Goal: Task Accomplishment & Management: Complete application form

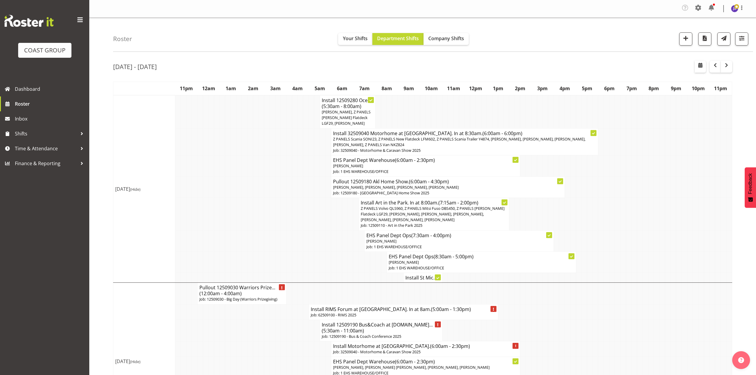
click at [285, 133] on td at bounding box center [284, 141] width 6 height 27
click at [316, 164] on td at bounding box center [318, 165] width 6 height 21
click at [432, 200] on h4 "Install Art in the Park. In at 8:00am. (7:15am - 2:00pm)" at bounding box center [434, 203] width 147 height 6
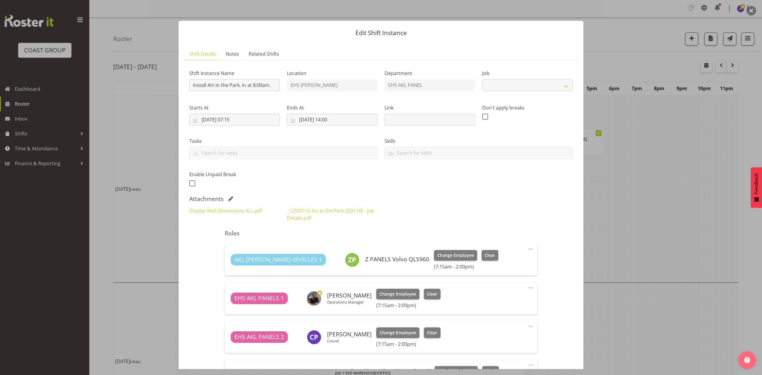
select select "9448"
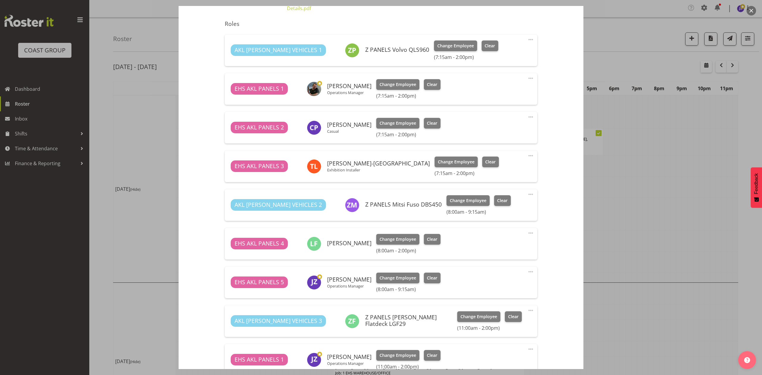
scroll to position [198, 0]
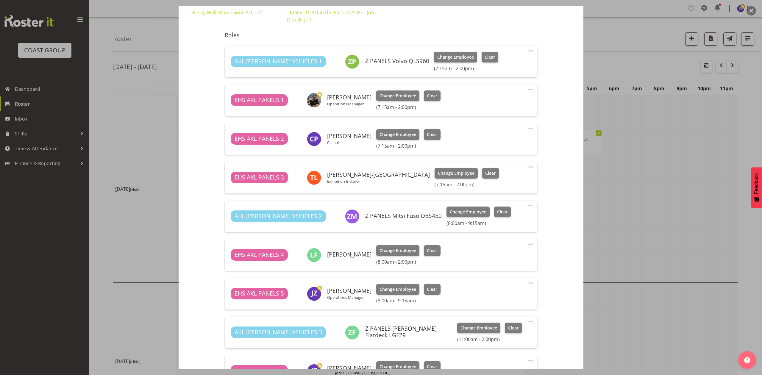
click at [593, 176] on div at bounding box center [381, 187] width 762 height 375
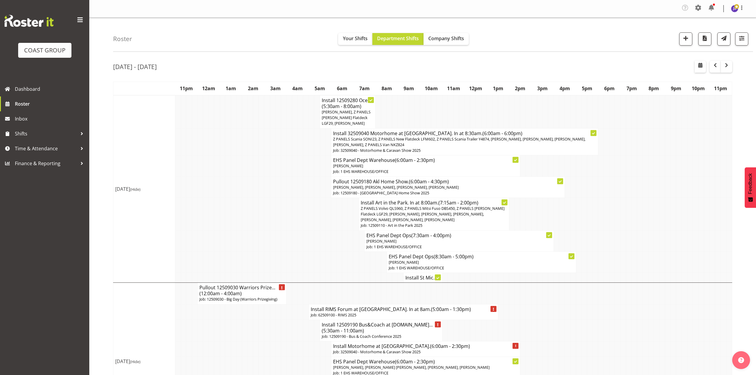
click at [428, 275] on h4 "Install St Mic..." at bounding box center [423, 278] width 35 height 6
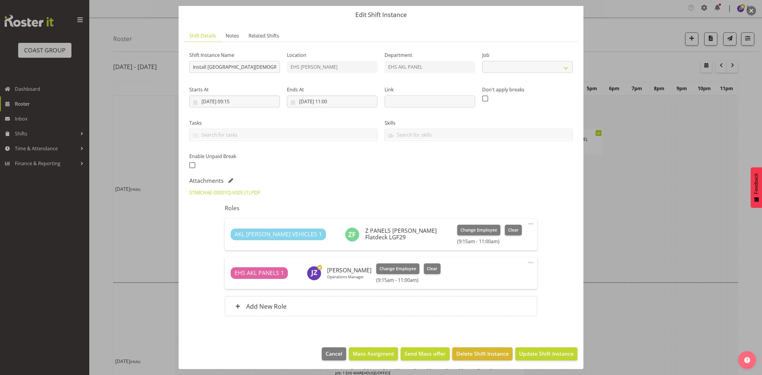
select select "8653"
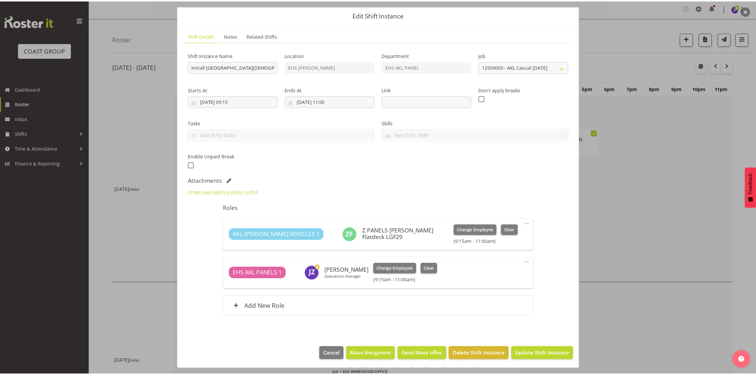
scroll to position [19, 0]
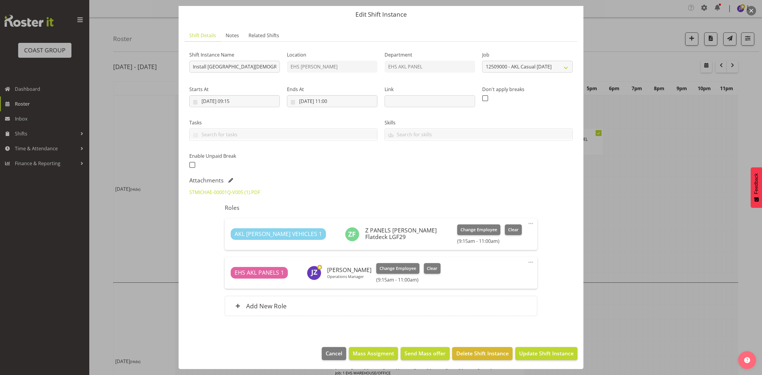
click at [469, 160] on div "Shift Instance Name Install [GEOGRAPHIC_DATA][DEMOGRAPHIC_DATA] casual. In at 1…" at bounding box center [381, 108] width 391 height 130
click at [240, 192] on link "STMICHAE-00001Q-V005 (1).PDF" at bounding box center [224, 192] width 71 height 7
click at [621, 217] on div at bounding box center [381, 187] width 762 height 375
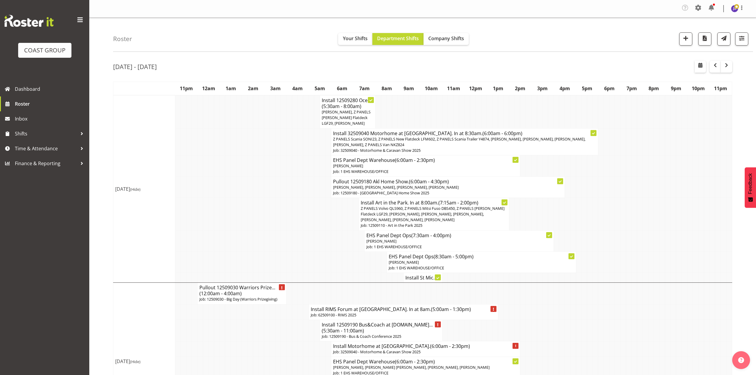
click at [325, 205] on td at bounding box center [323, 214] width 6 height 33
click at [326, 205] on td at bounding box center [329, 214] width 6 height 33
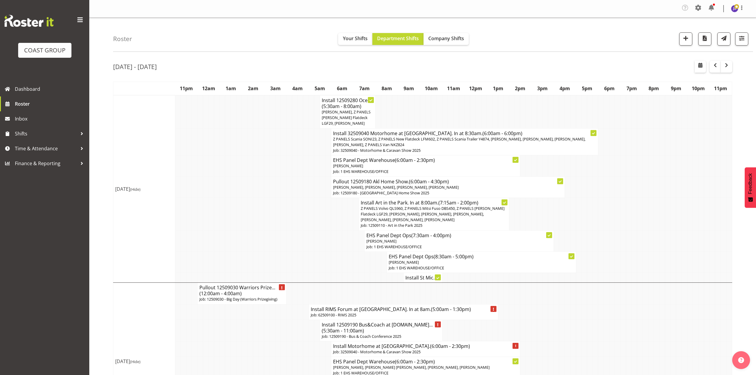
click at [327, 205] on td at bounding box center [329, 214] width 6 height 33
click at [597, 185] on td at bounding box center [596, 187] width 6 height 21
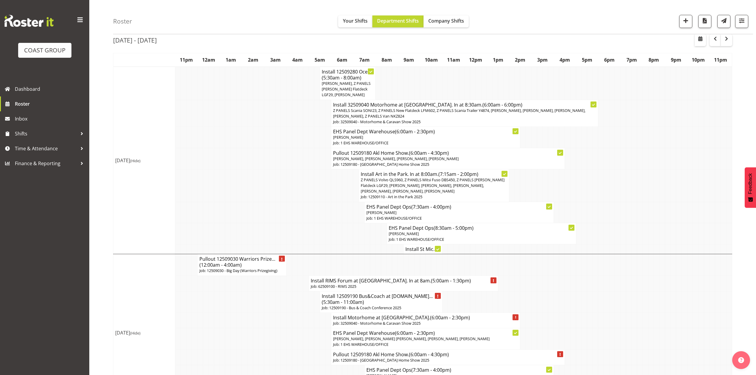
scroll to position [40, 0]
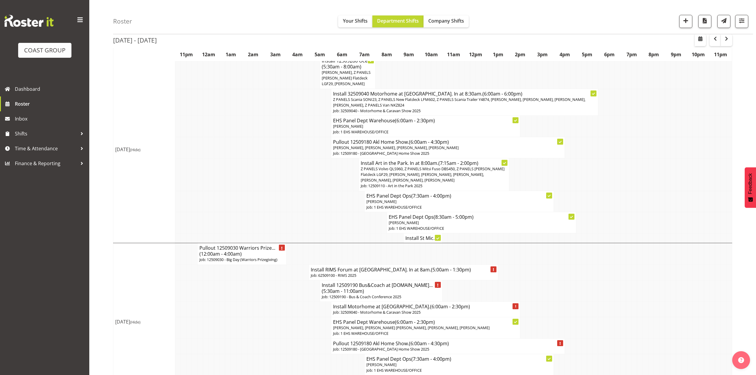
click at [416, 235] on h4 "Install St Mic..." at bounding box center [423, 238] width 35 height 6
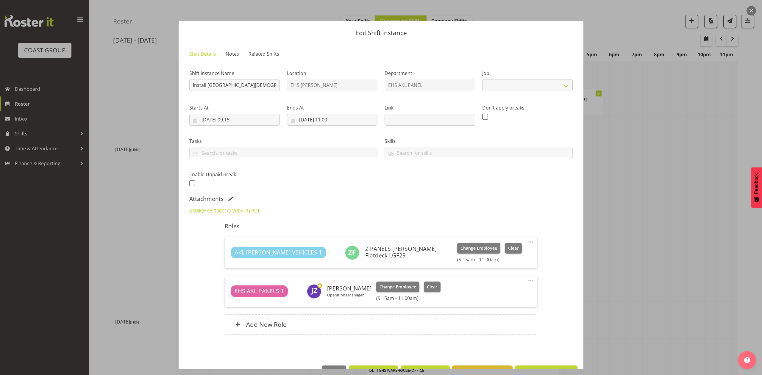
select select "8653"
drag, startPoint x: 706, startPoint y: 151, endPoint x: 693, endPoint y: 156, distance: 14.8
click at [706, 151] on div at bounding box center [381, 187] width 762 height 375
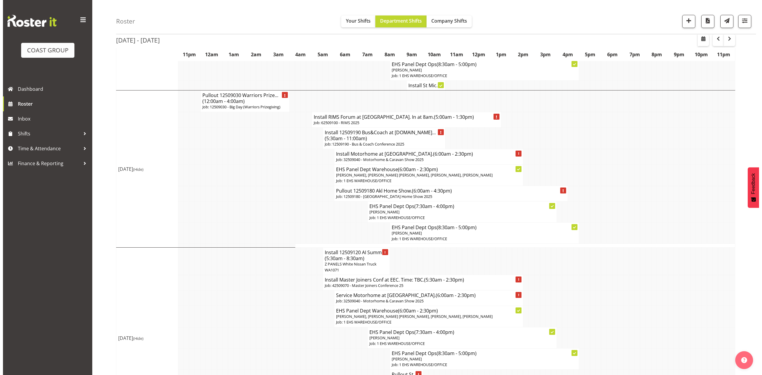
scroll to position [238, 0]
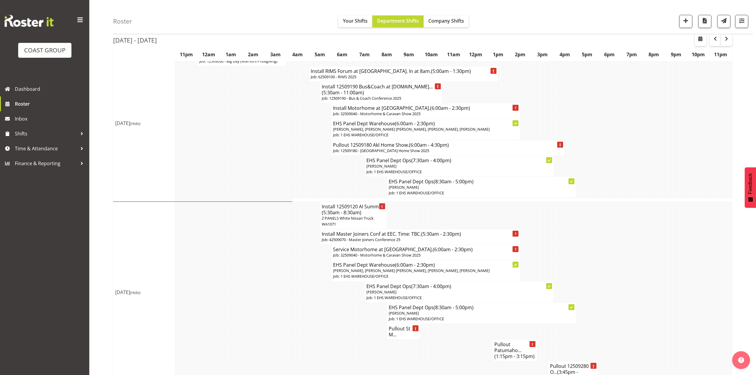
drag, startPoint x: 670, startPoint y: 277, endPoint x: 673, endPoint y: 277, distance: 3.6
click at [671, 277] on tr "EHS Panel Dept Warehouse (6:00am - 2:30pm) [PERSON_NAME], [PERSON_NAME] [PERSON…" at bounding box center [422, 270] width 619 height 21
click at [612, 256] on td at bounding box center [613, 252] width 6 height 15
drag, startPoint x: 665, startPoint y: 211, endPoint x: 675, endPoint y: 210, distance: 10.2
click at [665, 211] on td at bounding box center [668, 215] width 6 height 27
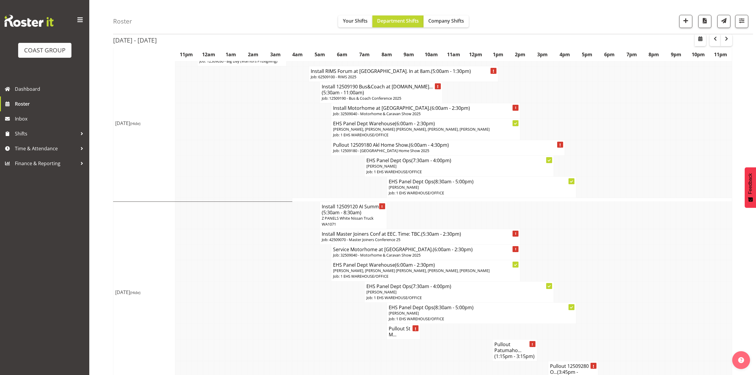
click at [610, 236] on td at bounding box center [613, 236] width 6 height 15
click at [357, 224] on p "Z PANELS White Nissan Truck WA1071" at bounding box center [353, 221] width 63 height 11
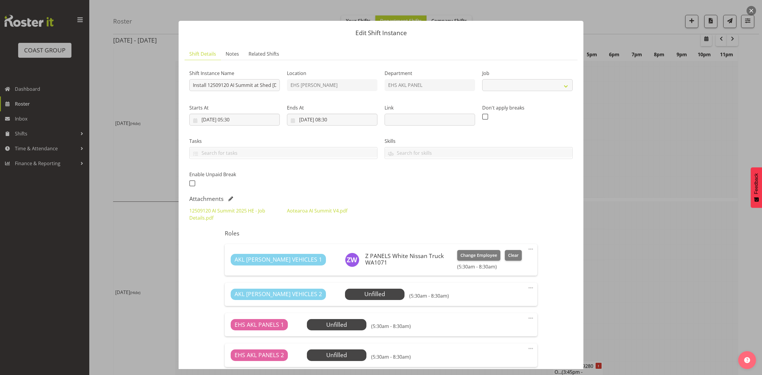
select select "9449"
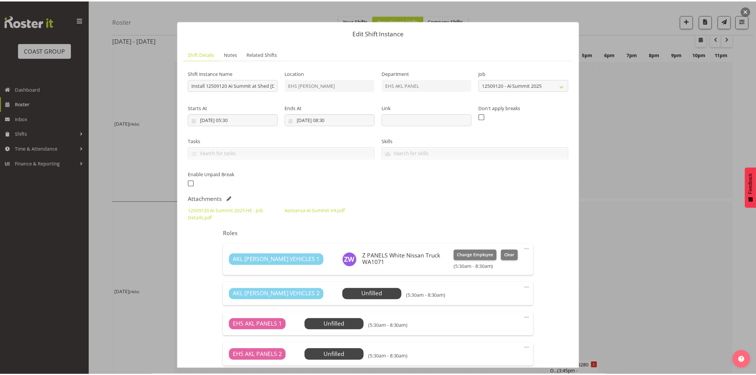
scroll to position [110, 0]
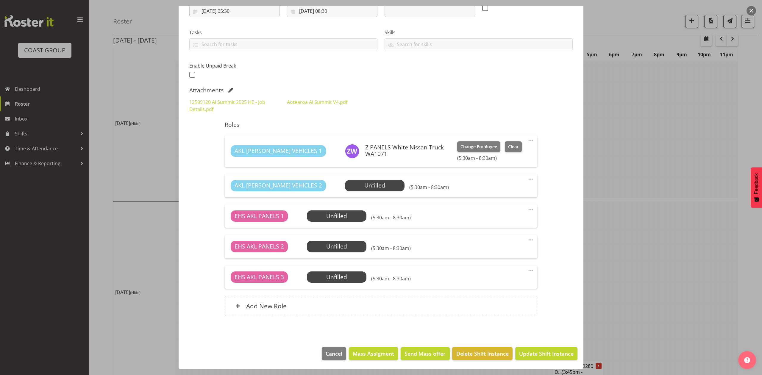
click at [657, 233] on div at bounding box center [381, 187] width 762 height 375
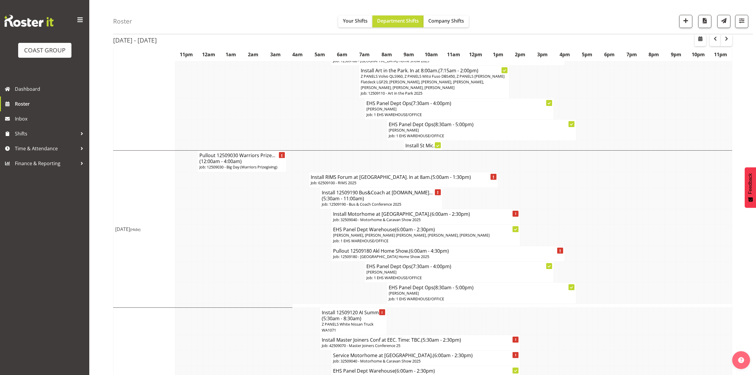
scroll to position [119, 0]
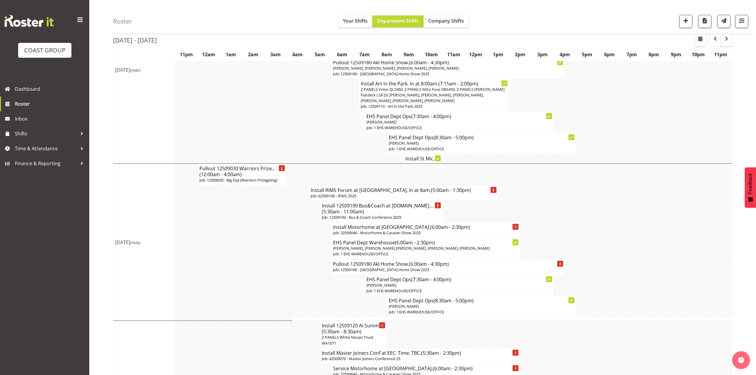
drag, startPoint x: 714, startPoint y: 42, endPoint x: 712, endPoint y: 85, distance: 43.5
click at [714, 42] on span "button" at bounding box center [715, 38] width 7 height 7
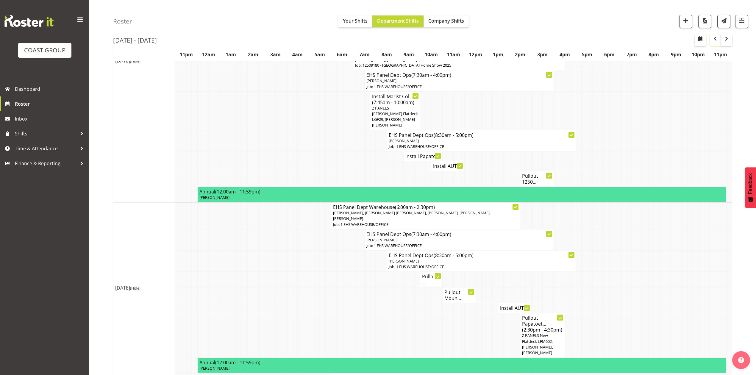
scroll to position [238, 0]
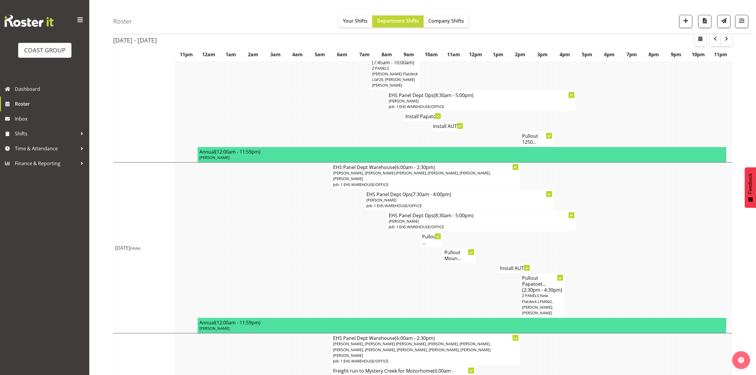
click at [542, 287] on span "(2:30pm - 4:30pm)" at bounding box center [542, 290] width 40 height 7
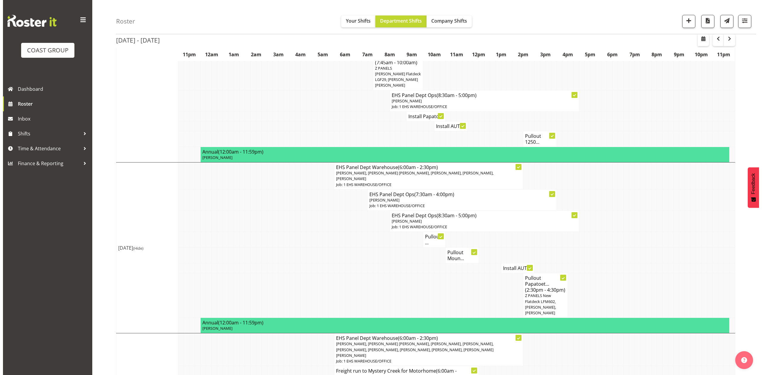
scroll to position [235, 0]
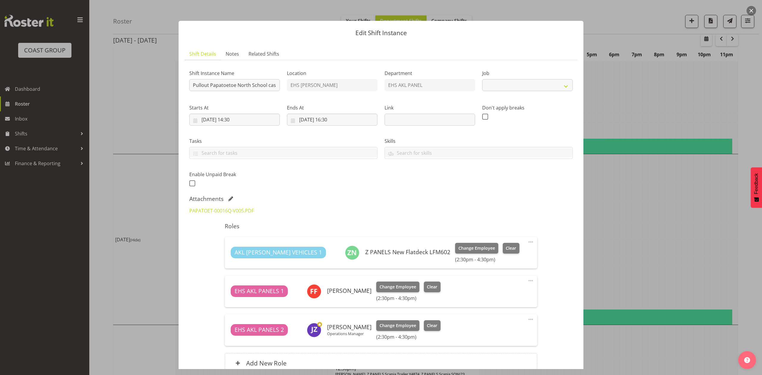
select select "8653"
click at [242, 211] on link "PAPATOET-00016Q-V005.PDF" at bounding box center [221, 211] width 65 height 7
click at [639, 184] on div at bounding box center [381, 187] width 762 height 375
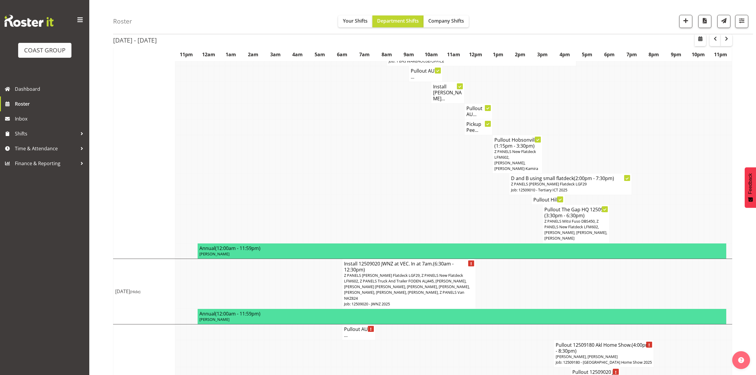
scroll to position [789, 0]
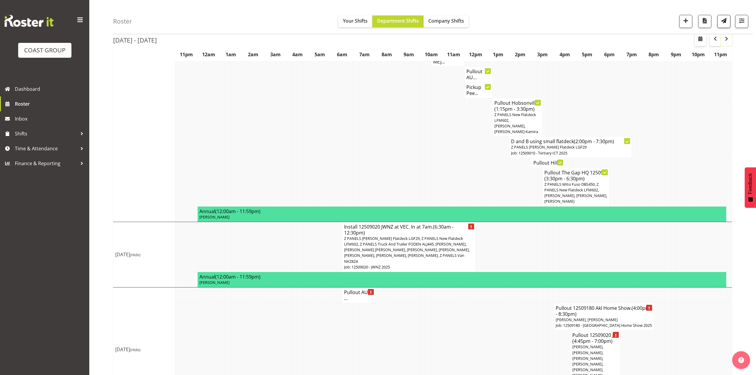
click at [723, 41] on span "button" at bounding box center [726, 38] width 7 height 7
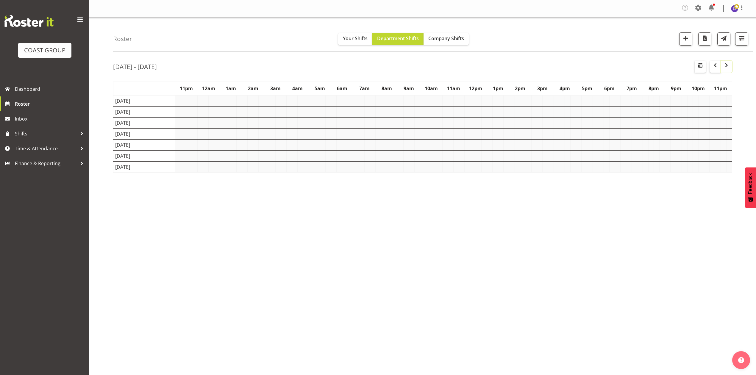
scroll to position [0, 0]
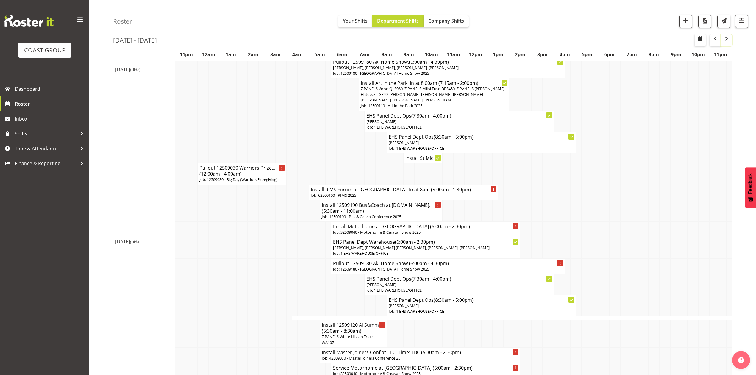
scroll to position [159, 0]
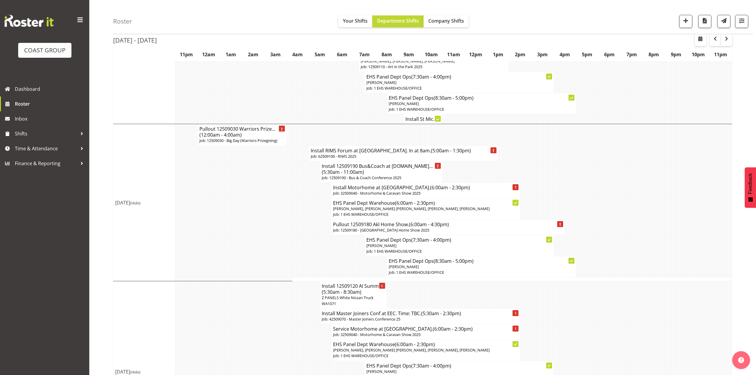
click at [684, 183] on td at bounding box center [685, 190] width 6 height 15
drag, startPoint x: 57, startPoint y: 147, endPoint x: 55, endPoint y: 152, distance: 5.8
click at [57, 147] on span "Time & Attendance" at bounding box center [46, 148] width 63 height 9
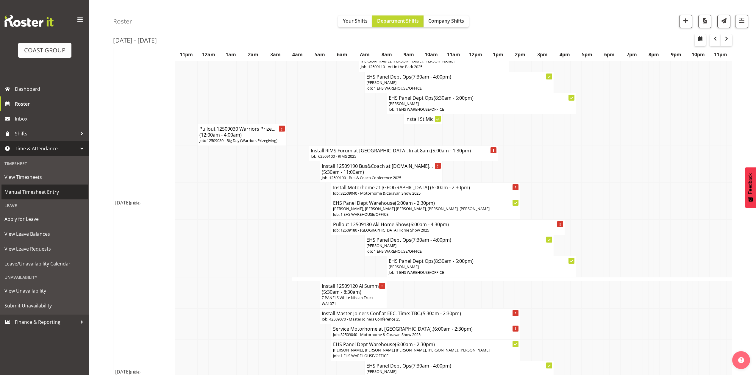
click at [49, 193] on span "Manual Timesheet Entry" at bounding box center [44, 192] width 80 height 9
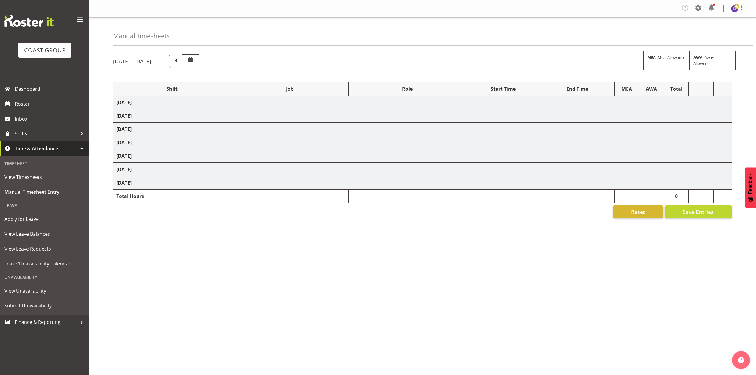
select select "73883"
select select "8653"
select select "79662"
select select "8653"
select select "68034"
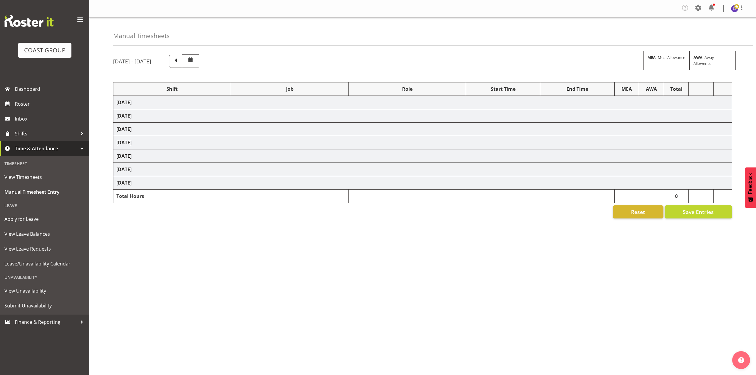
select select "69"
select select "198"
select select "68034"
select select "69"
select select "198"
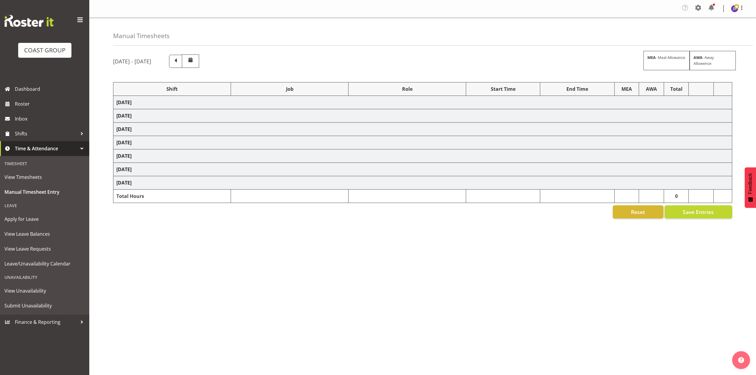
select select "79662"
select select "8653"
select select "80033"
select select "8653"
select select "68034"
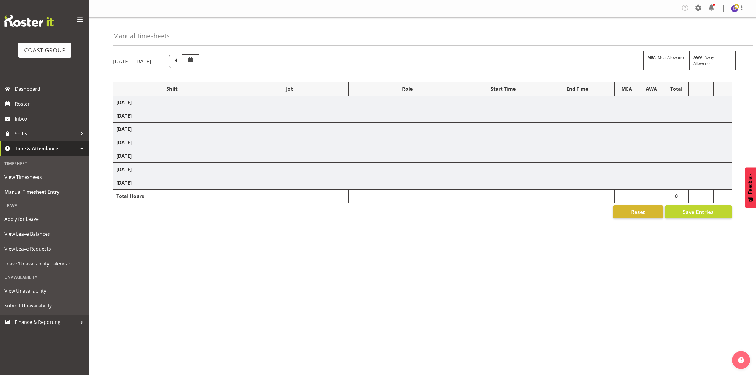
select select "69"
select select "198"
select select "80858"
select select "9861"
select select "79714"
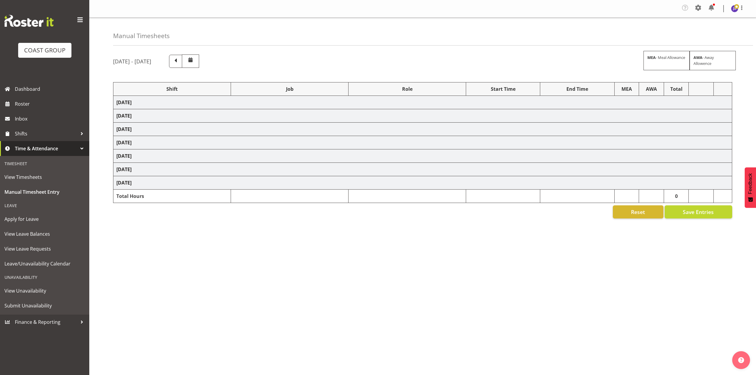
select select "9050"
select select "79714"
select select "9050"
select select "81873"
select select "10509"
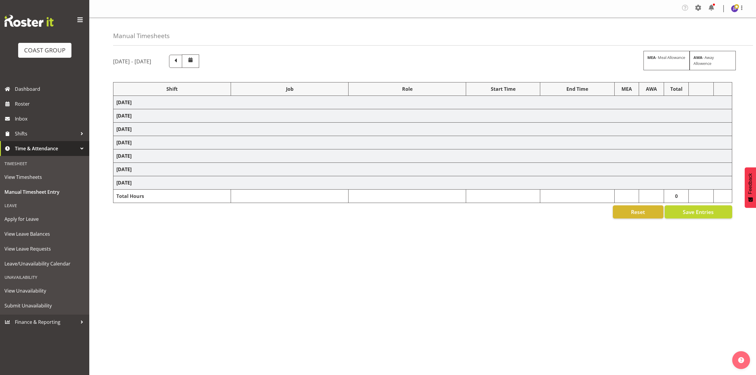
select select "80859"
select select "10278"
select select "74310"
select select "9448"
select select "80774"
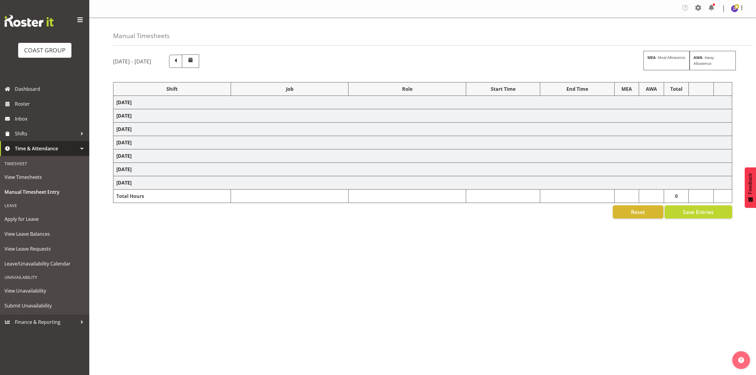
select select "8653"
select select "74310"
select select "9448"
select select "68034"
select select "69"
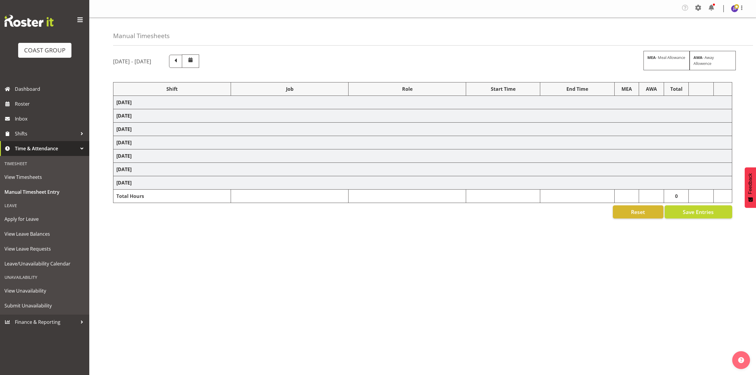
select select "198"
select select "68034"
select select "69"
select select "198"
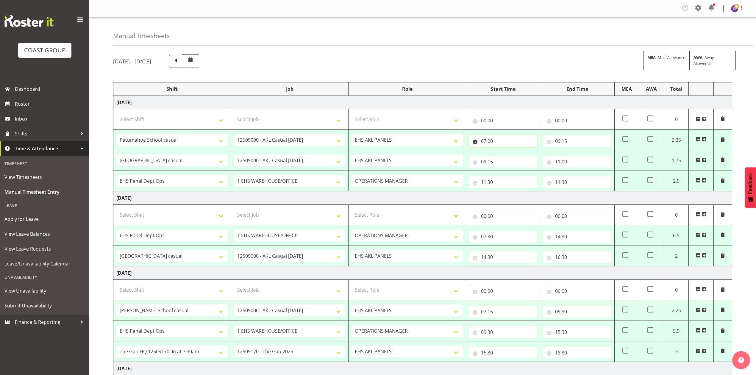
click at [483, 142] on input "07:00" at bounding box center [503, 141] width 68 height 12
click at [506, 157] on select "00 01 02 03 04 05 06 07 08 09 10 11 12 13 14 15 16 17 18 19 20 21 22 23" at bounding box center [509, 157] width 13 height 12
select select "6"
click at [503, 152] on select "00 01 02 03 04 05 06 07 08 09 10 11 12 13 14 15 16 17 18 19 20 21 22 23" at bounding box center [509, 157] width 13 height 12
type input "06:00"
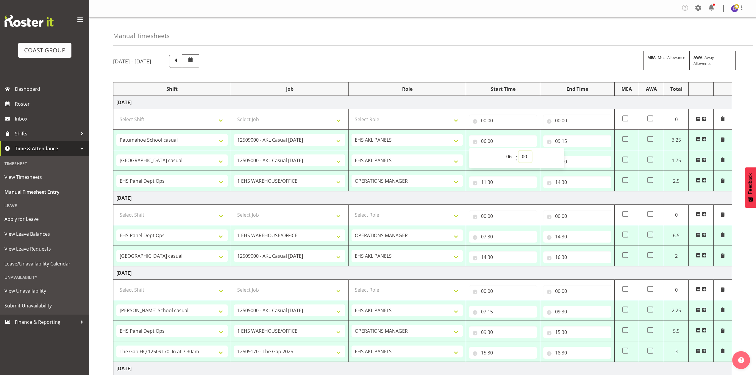
click at [525, 156] on select "00 01 02 03 04 05 06 07 08 09 10 11 12 13 14 15 16 17 18 19 20 21 22 23 24 25 2…" at bounding box center [525, 157] width 13 height 12
select select "30"
click at [519, 152] on select "00 01 02 03 04 05 06 07 08 09 10 11 12 13 14 15 16 17 18 19 20 21 22 23 24 25 2…" at bounding box center [525, 157] width 13 height 12
type input "06:30"
click at [512, 62] on div "September 10th - September 16th 2025 MEA - Meal Allowance AWA - Away Allowence" at bounding box center [422, 61] width 619 height 13
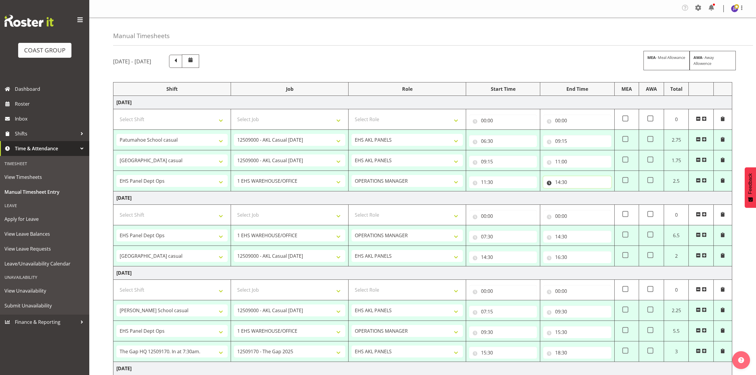
click at [561, 183] on input "14:30" at bounding box center [578, 182] width 68 height 12
click at [585, 197] on select "00 01 02 03 04 05 06 07 08 09 10 11 12 13 14 15 16 17 18 19 20 21 22 23" at bounding box center [583, 198] width 13 height 12
select select "17"
click at [577, 193] on select "00 01 02 03 04 05 06 07 08 09 10 11 12 13 14 15 16 17 18 19 20 21 22 23" at bounding box center [583, 198] width 13 height 12
type input "17:30"
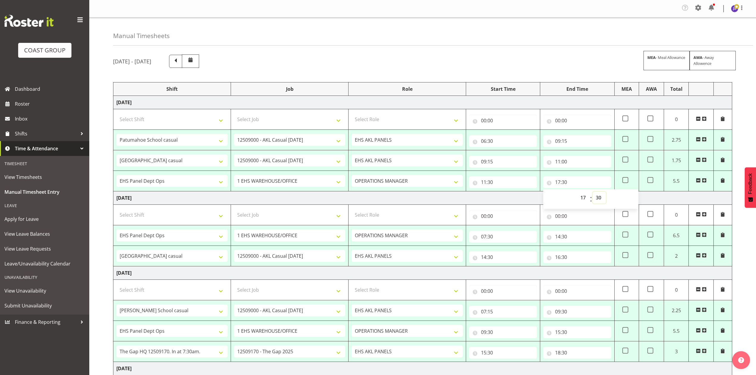
click at [597, 198] on select "00 01 02 03 04 05 06 07 08 09 10 11 12 13 14 15 16 17 18 19 20 21 22 23 24 25 2…" at bounding box center [599, 198] width 13 height 12
select select "0"
click at [593, 193] on select "00 01 02 03 04 05 06 07 08 09 10 11 12 13 14 15 16 17 18 19 20 21 22 23 24 25 2…" at bounding box center [599, 198] width 13 height 12
type input "17:00"
click at [565, 29] on div "Manual Timesheets" at bounding box center [433, 32] width 640 height 28
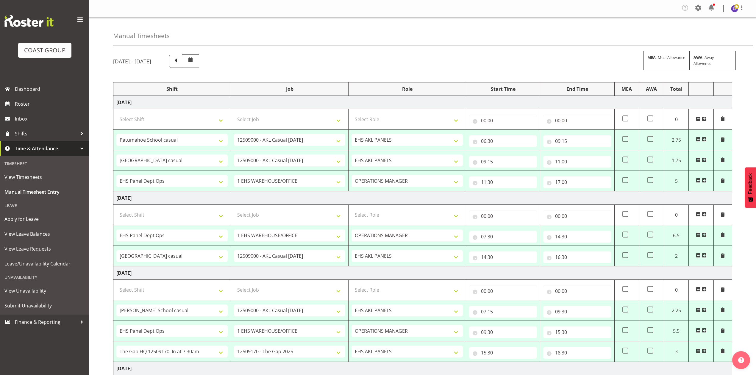
click at [605, 201] on td "Thursday 11th September 2025" at bounding box center [422, 198] width 619 height 13
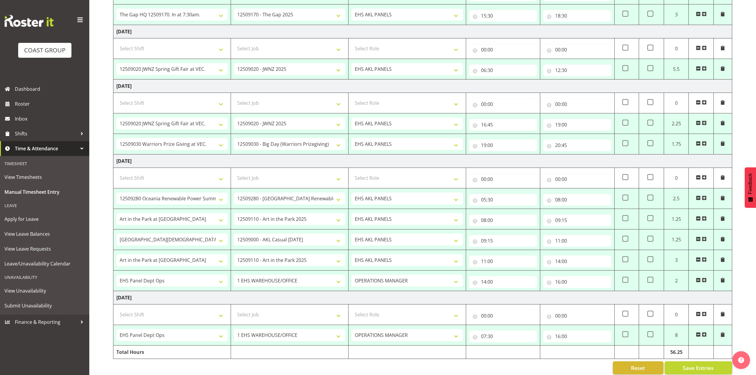
scroll to position [351, 0]
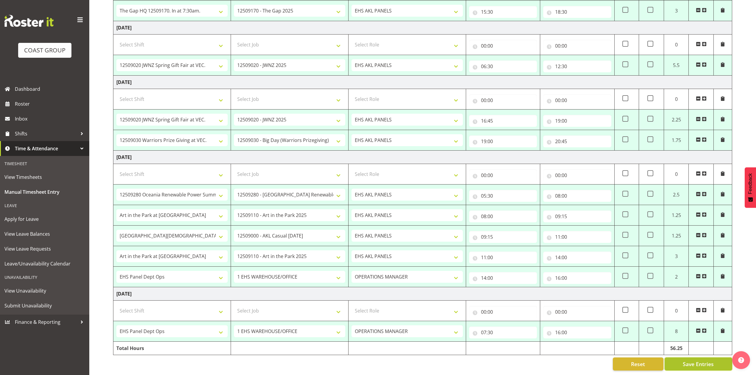
click at [685, 360] on span "Save Entries" at bounding box center [698, 364] width 31 height 8
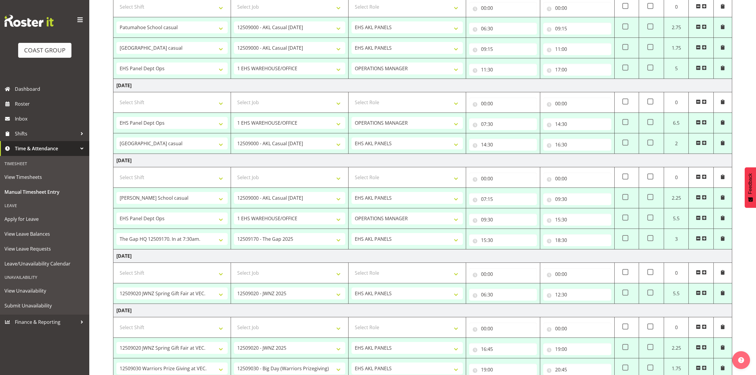
scroll to position [0, 0]
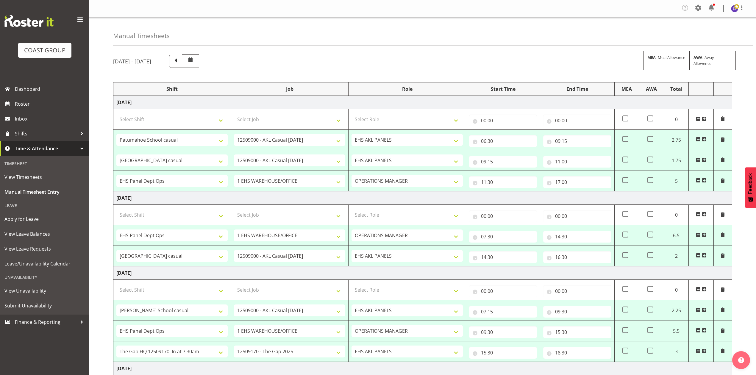
select select "73883"
select select "8653"
type input "06:30"
type input "09:15"
select select "79662"
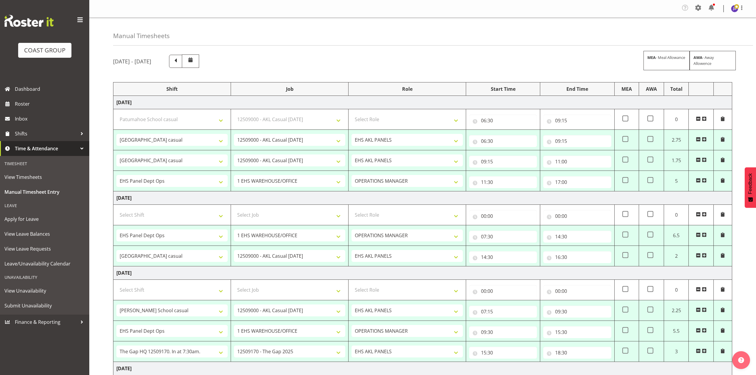
type input "09:15"
type input "11:00"
select select "68034"
select select "69"
select select "198"
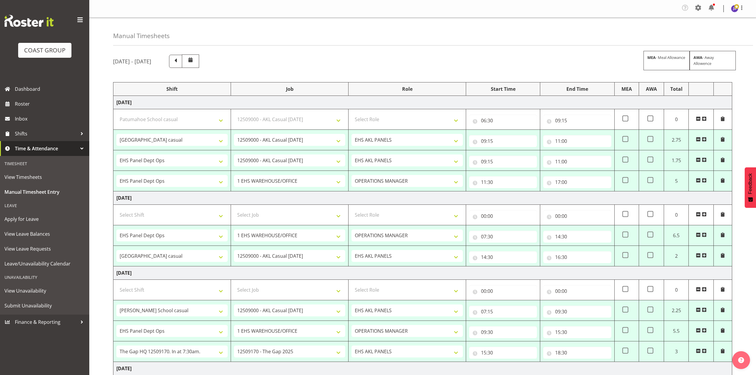
type input "11:30"
type input "17:00"
select select "68034"
select select "69"
select select "198"
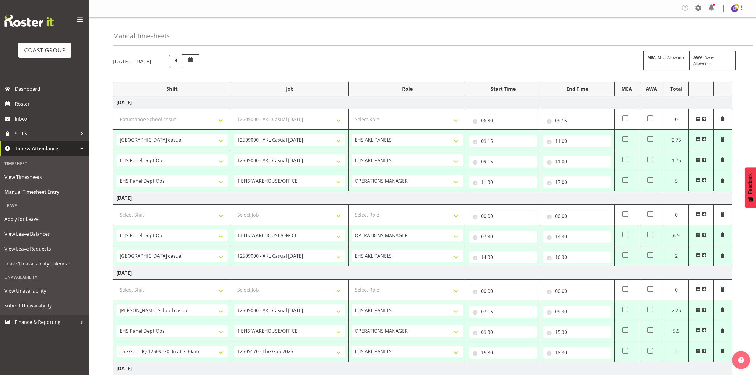
type input "07:30"
type input "14:30"
select select "79662"
select select "8653"
select select "188"
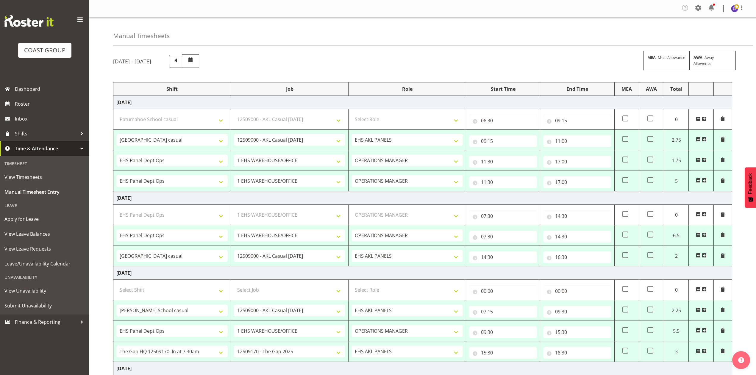
type input "14:30"
type input "16:30"
select select "80033"
select select "8653"
type input "07:15"
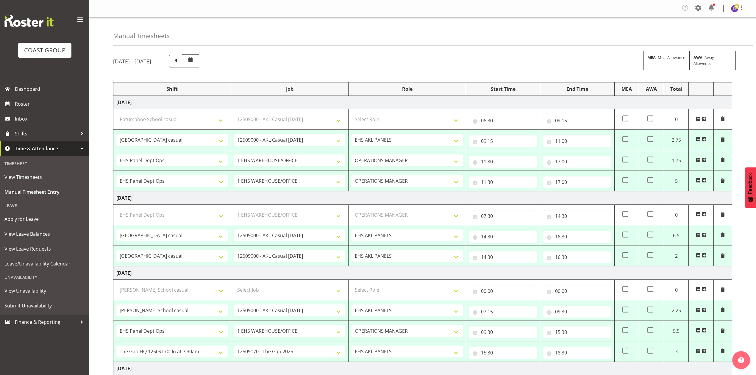
type input "09:30"
select select "68034"
select select "69"
select select "198"
type input "09:30"
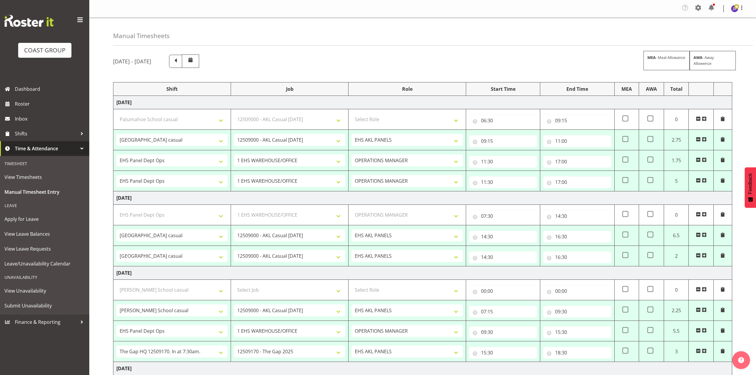
type input "15:30"
select select "80858"
select select "9861"
select select "188"
type input "15:30"
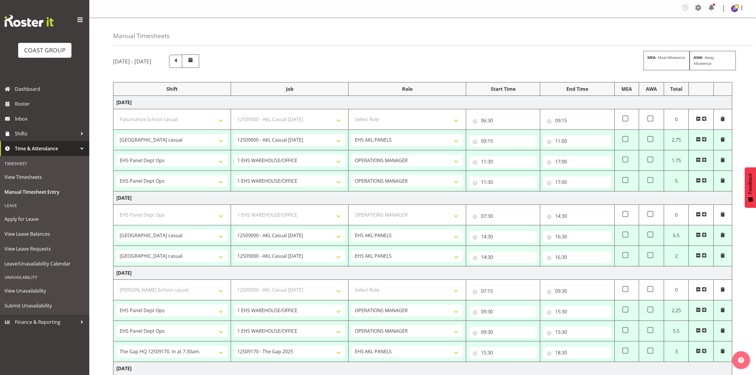
type input "18:30"
select select "79714"
select select "9050"
type input "06:30"
type input "12:30"
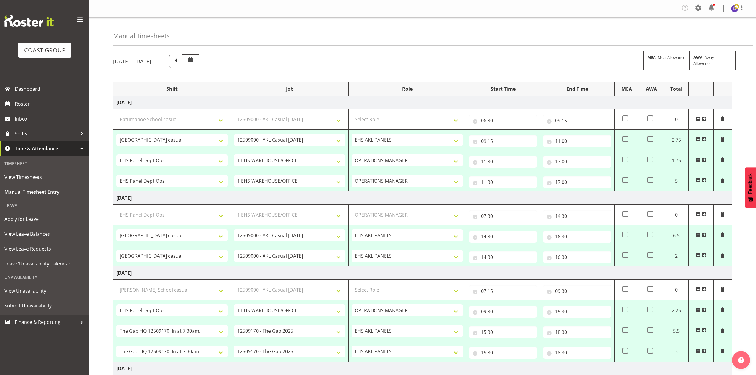
select select "79714"
select select "9050"
type input "16:45"
type input "19:00"
select select "81873"
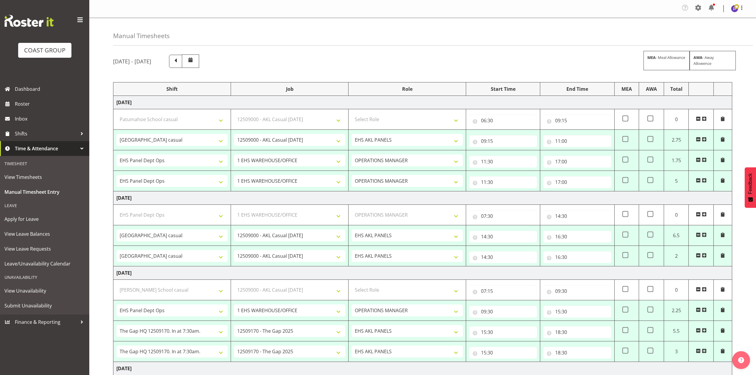
select select "10509"
type input "19:00"
type input "20:45"
select select "80859"
select select "10278"
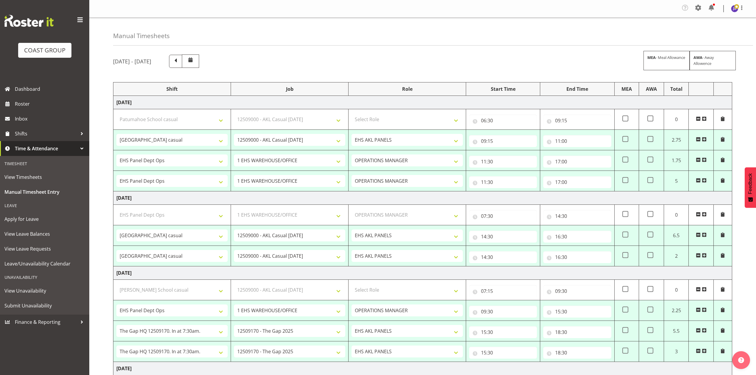
type input "05:30"
type input "08:00"
select select "74310"
select select "9448"
type input "08:00"
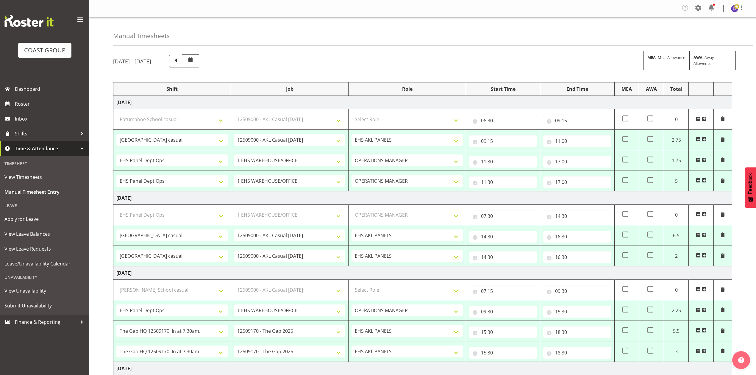
type input "09:15"
select select "80774"
select select "8653"
type input "09:15"
type input "11:00"
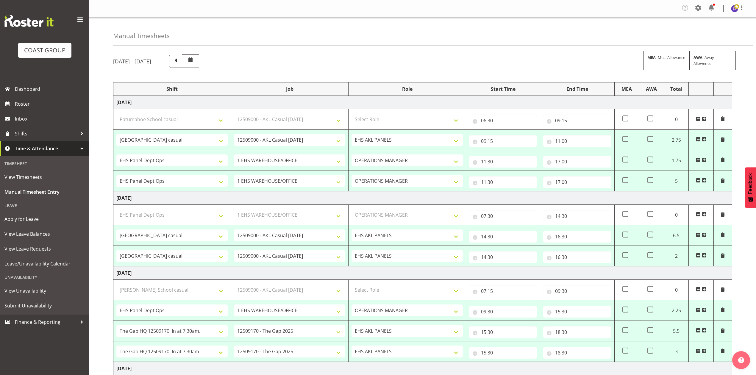
select select "74310"
select select "9448"
type input "11:00"
type input "14:00"
select select "68034"
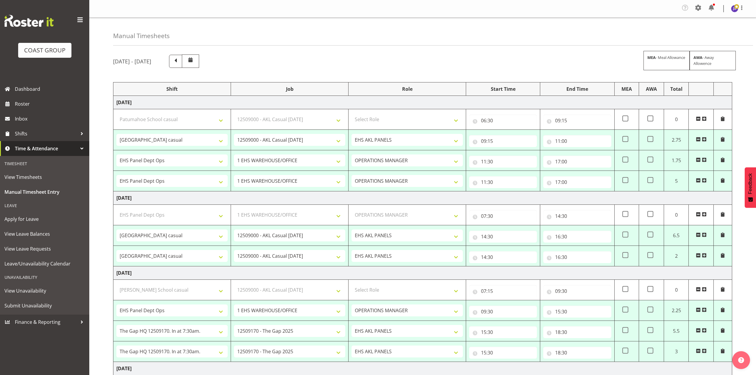
select select "69"
select select "198"
type input "14:00"
type input "16:00"
select select "68034"
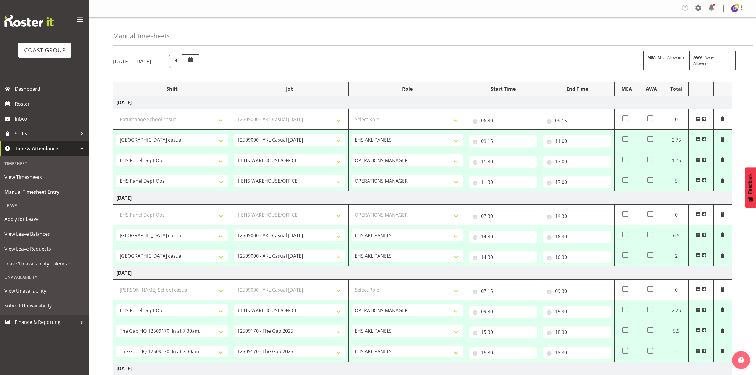
select select "69"
select select "198"
type input "07:30"
type input "16:00"
select select "68034"
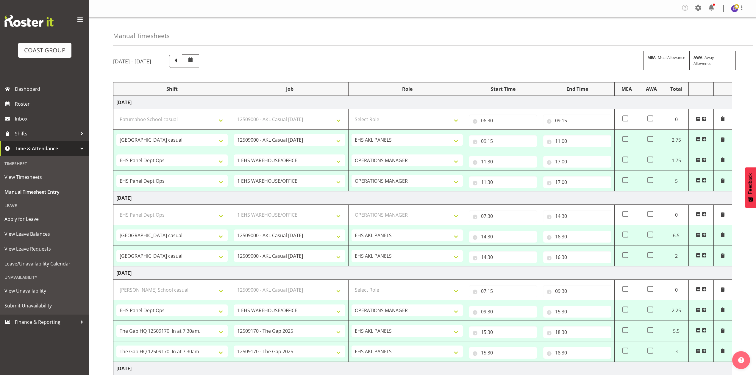
select select "69"
select select "198"
select select "79662"
select select "8653"
select select "80033"
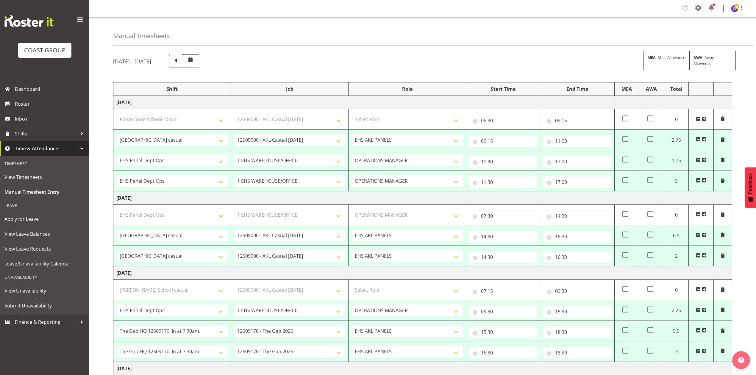
select select "8653"
select select "68034"
select select "69"
select select "198"
select select "80858"
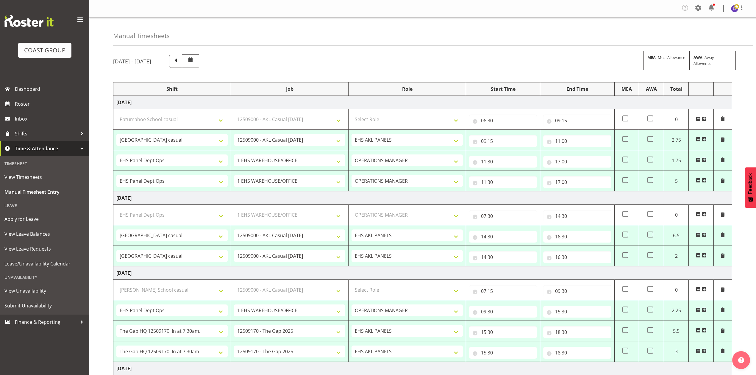
select select "9861"
select select "79714"
select select "9050"
select select "79714"
select select "9050"
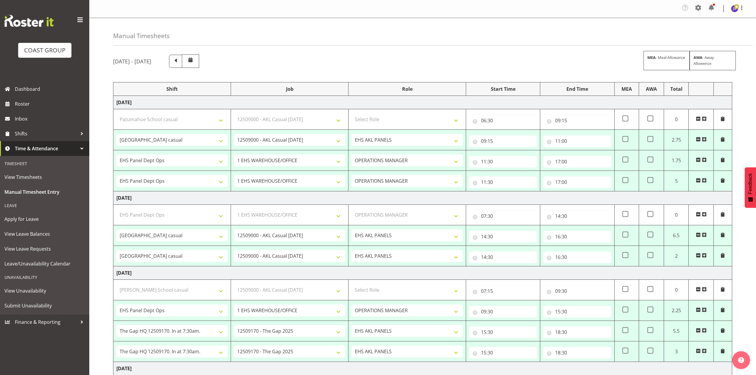
select select "81873"
select select "10509"
select select "80859"
select select "10278"
select select "74310"
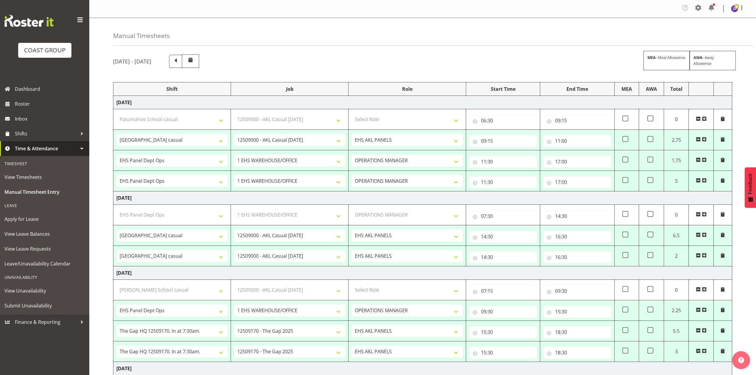
select select "9448"
select select "80774"
select select "8653"
select select "74310"
select select "9448"
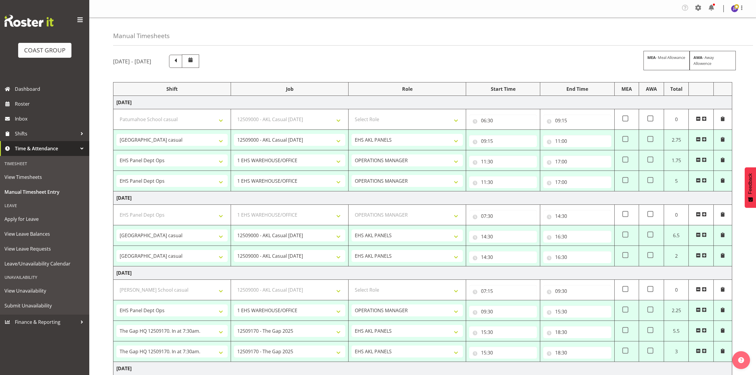
select select "68034"
select select "69"
select select "198"
select select "68034"
select select "69"
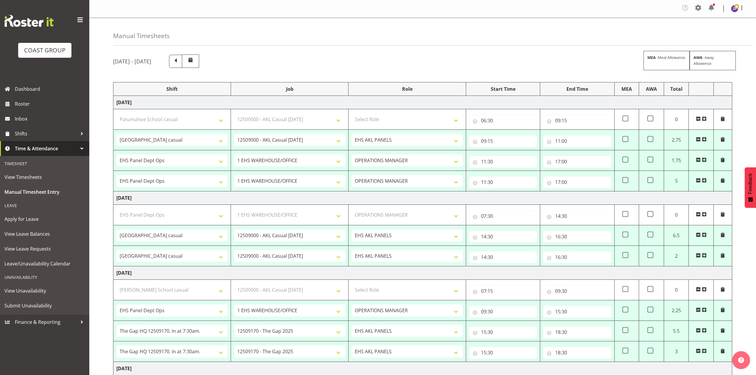
select select "198"
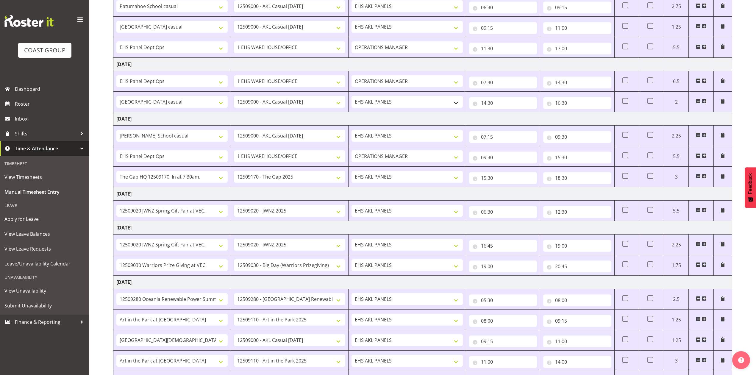
scroll to position [127, 0]
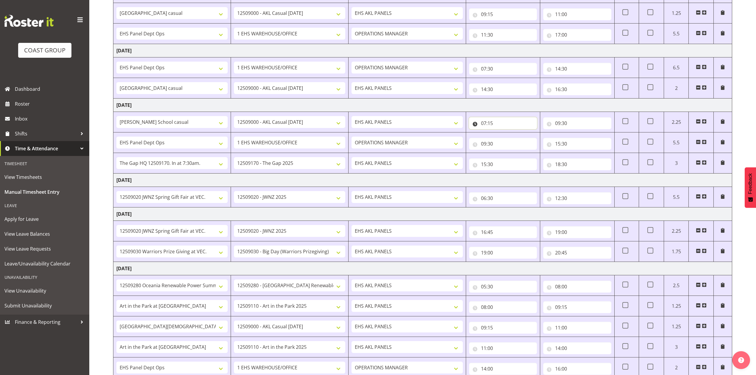
click at [490, 123] on input "07:15" at bounding box center [503, 123] width 68 height 12
click at [526, 141] on select "00 01 02 03 04 05 06 07 08 09 10 11 12 13 14 15 16 17 18 19 20 21 22 23 24 25 2…" at bounding box center [525, 139] width 13 height 12
select select "0"
click at [519, 134] on select "00 01 02 03 04 05 06 07 08 09 10 11 12 13 14 15 16 17 18 19 20 21 22 23 24 25 2…" at bounding box center [525, 139] width 13 height 12
type input "07:00"
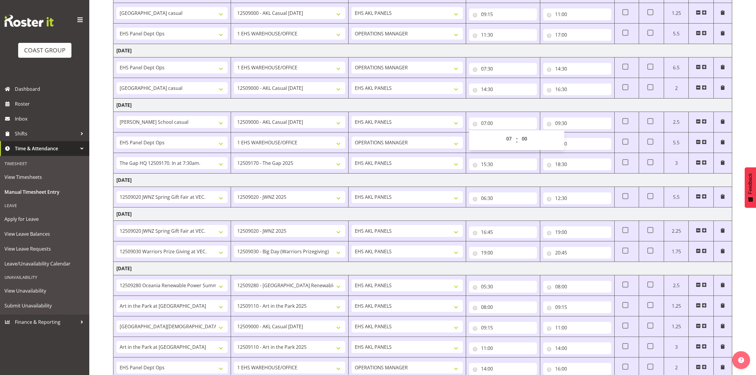
click at [490, 108] on td "Friday 12th September 2025" at bounding box center [422, 105] width 619 height 13
click at [626, 163] on span at bounding box center [626, 162] width 6 height 6
click at [626, 163] on input "checkbox" at bounding box center [625, 163] width 4 height 4
checkbox input "true"
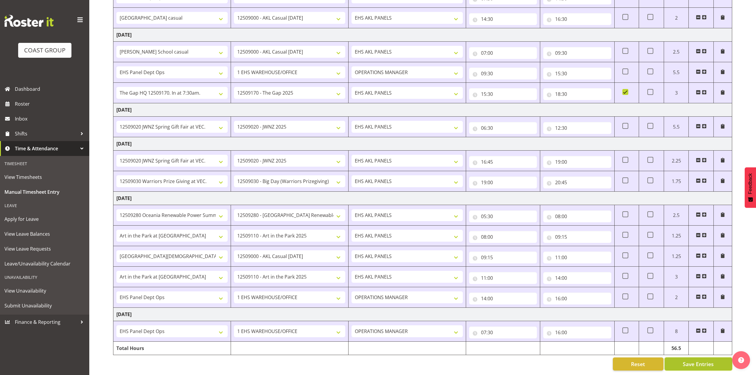
click at [690, 358] on button "Save Entries" at bounding box center [699, 364] width 68 height 13
click at [565, 293] on input "16:00" at bounding box center [578, 299] width 68 height 12
drag, startPoint x: 603, startPoint y: 309, endPoint x: 602, endPoint y: 302, distance: 6.7
click at [603, 309] on select "00 01 02 03 04 05 06 07 08 09 10 11 12 13 14 15 16 17 18 19 20 21 22 23 24 25 2…" at bounding box center [599, 314] width 13 height 12
select select "30"
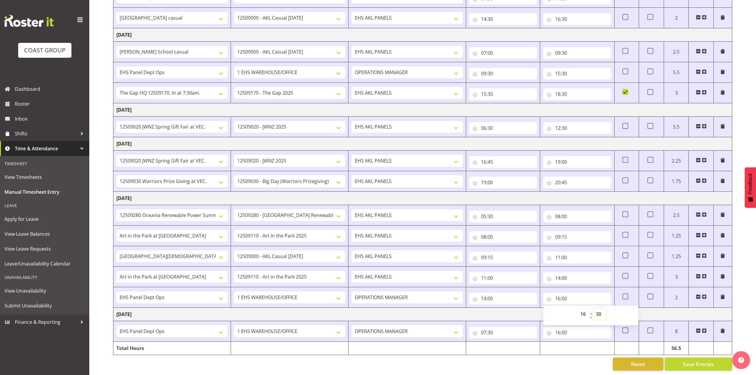
click at [593, 308] on select "00 01 02 03 04 05 06 07 08 09 10 11 12 13 14 15 16 17 18 19 20 21 22 23 24 25 2…" at bounding box center [599, 314] width 13 height 12
type input "16:30"
click at [537, 308] on td "Tuesday 16th September 2025" at bounding box center [422, 314] width 619 height 13
click at [686, 360] on span "Save Entries" at bounding box center [698, 364] width 31 height 8
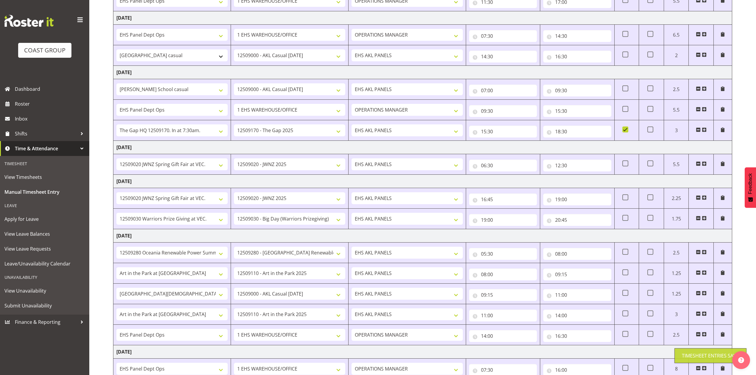
scroll to position [87, 0]
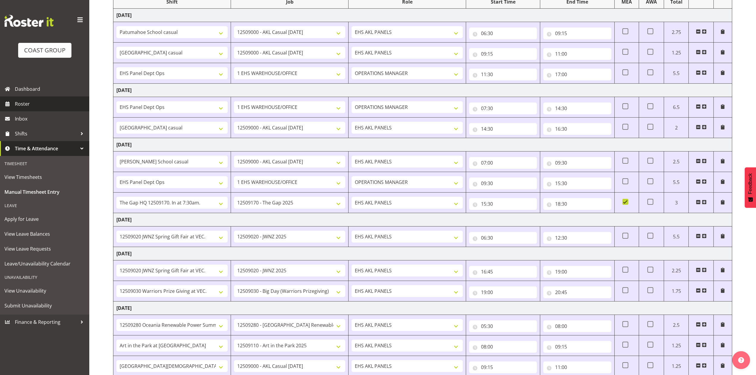
click at [43, 105] on span "Roster" at bounding box center [50, 103] width 71 height 9
